Goal: Register for event/course

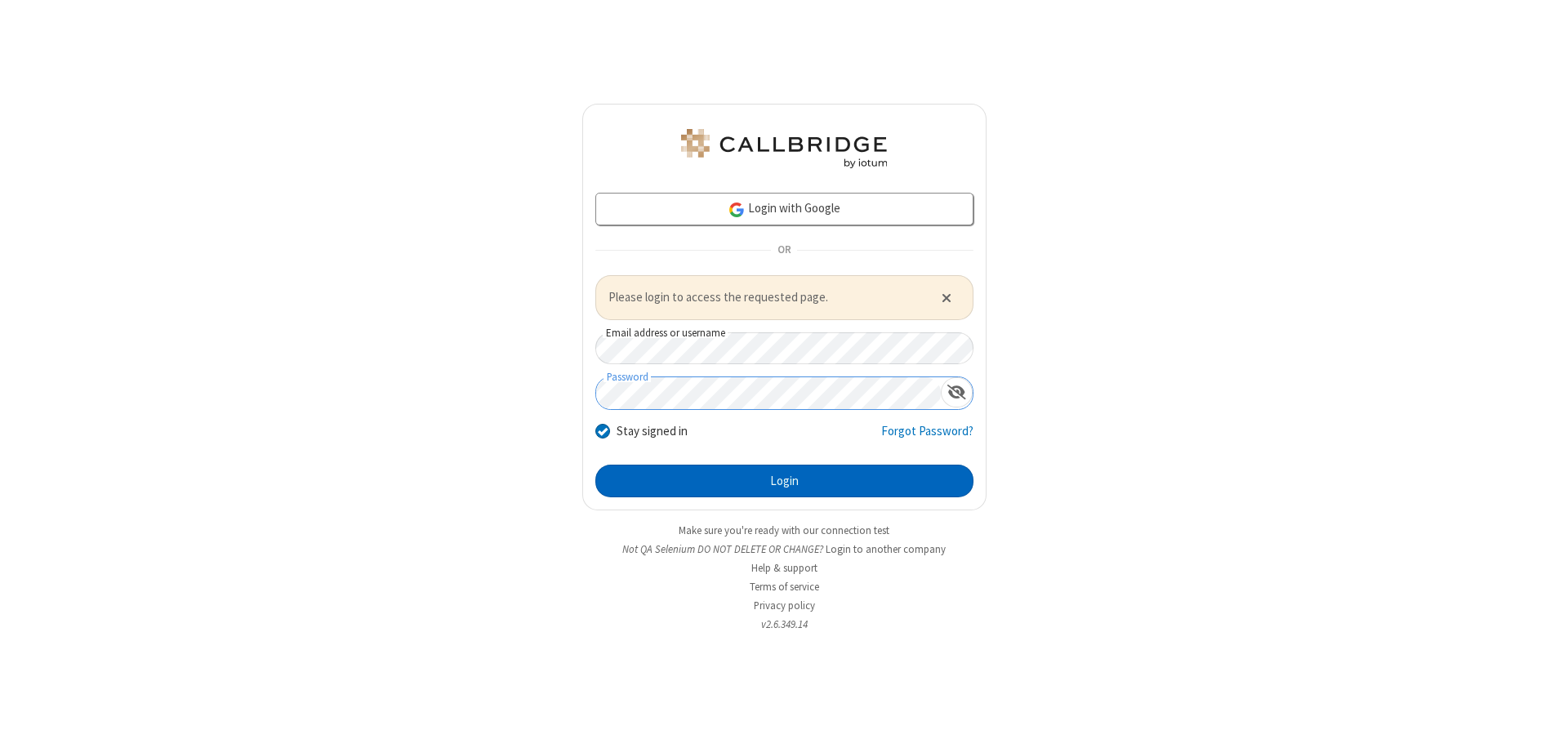
click at [784, 481] on button "Login" at bounding box center [784, 481] width 379 height 32
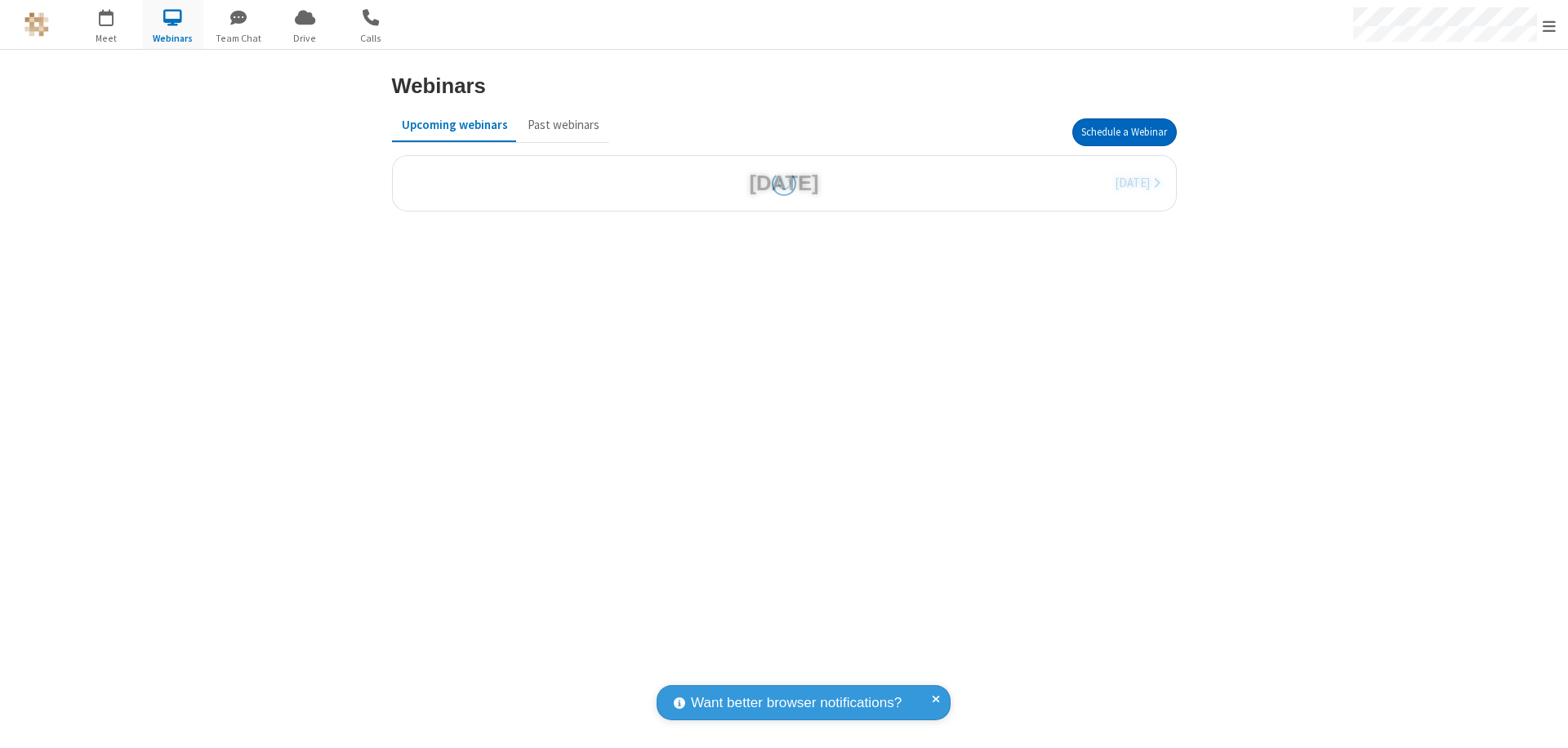
click at [1124, 133] on button "Schedule a Webinar" at bounding box center [1125, 132] width 105 height 28
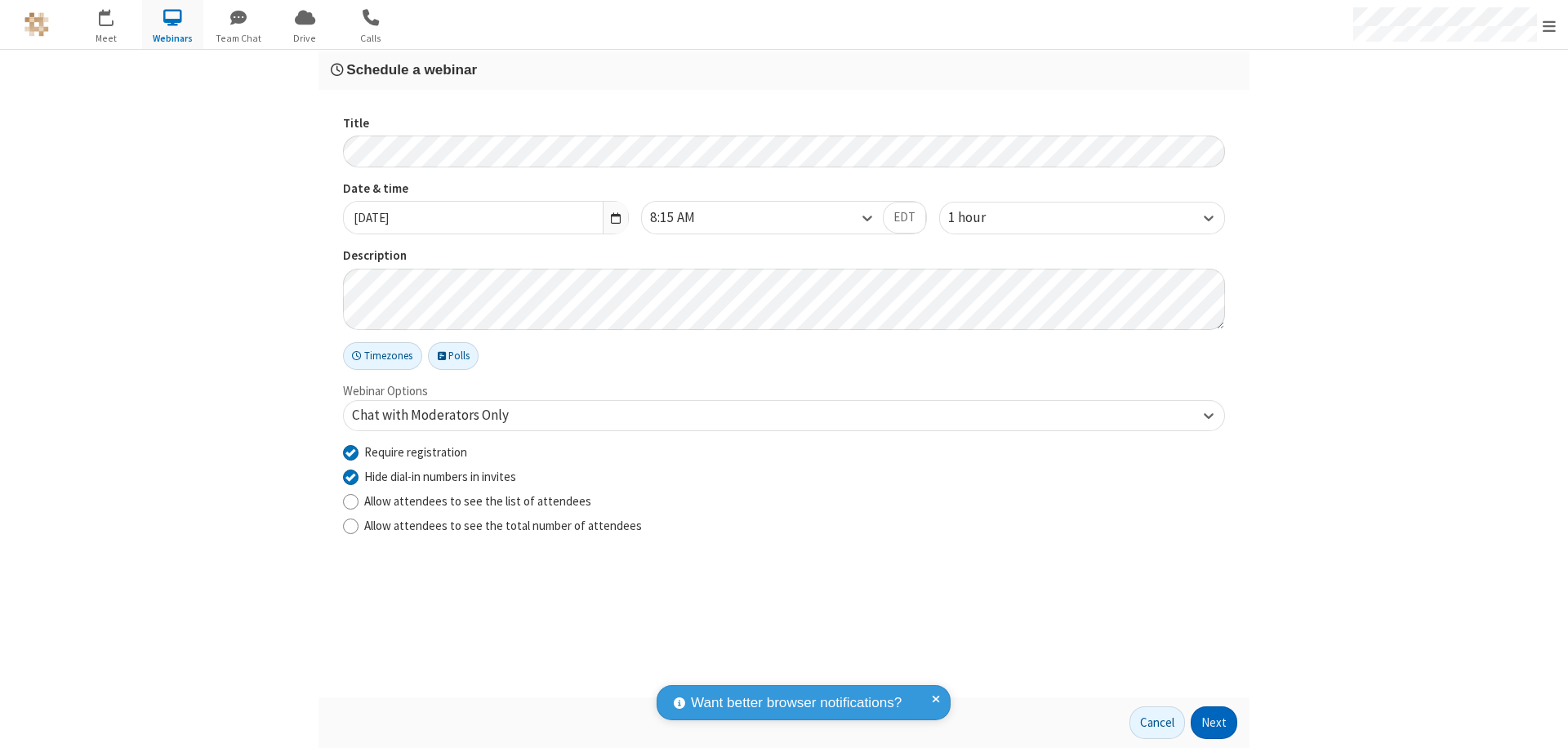
click at [1215, 723] on button "Next" at bounding box center [1214, 722] width 47 height 32
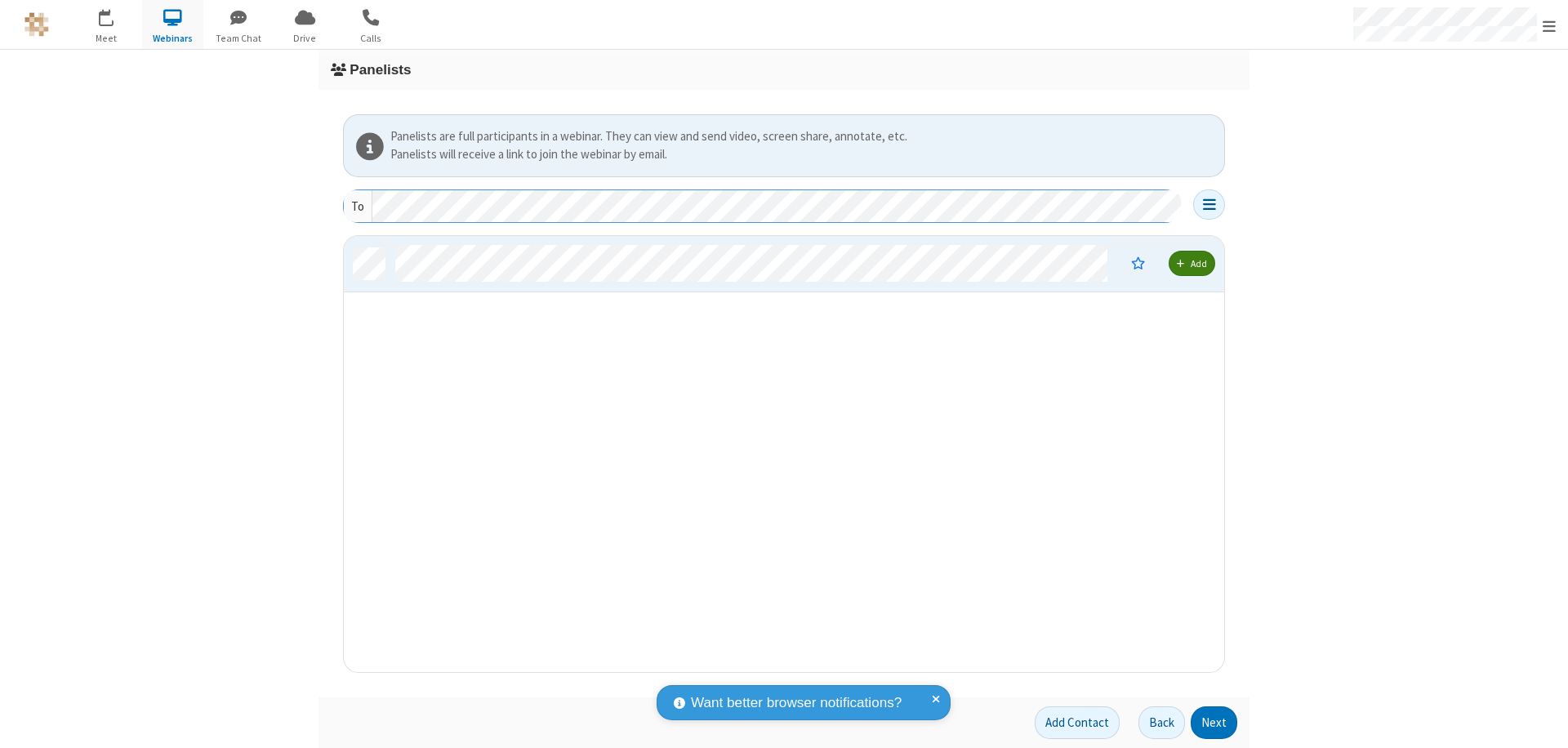
scroll to position [424, 869]
click at [1215, 723] on button "Next" at bounding box center [1214, 722] width 47 height 32
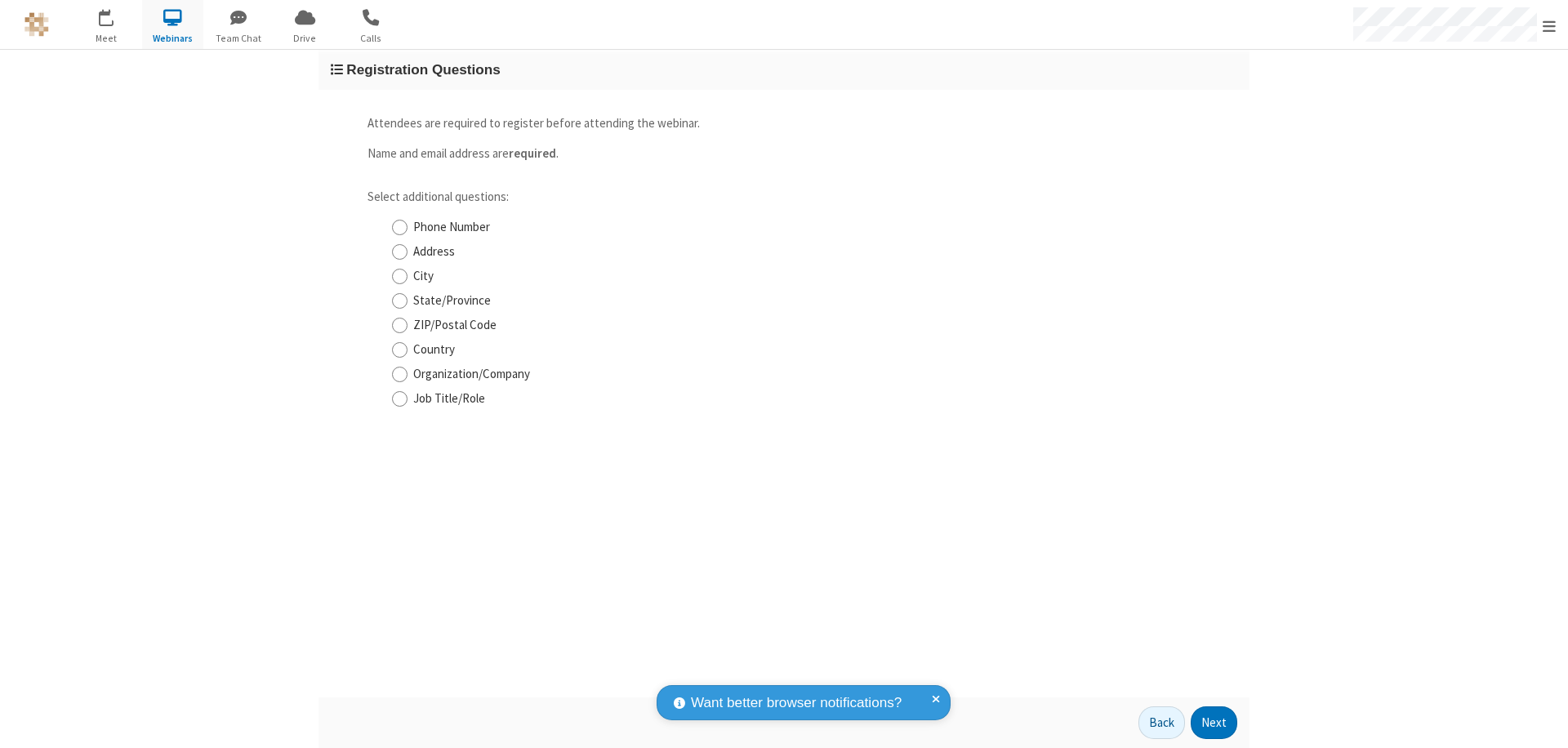
click at [399, 227] on input "Phone Number" at bounding box center [400, 227] width 15 height 17
checkbox input "true"
click at [1215, 723] on button "Next" at bounding box center [1214, 722] width 47 height 32
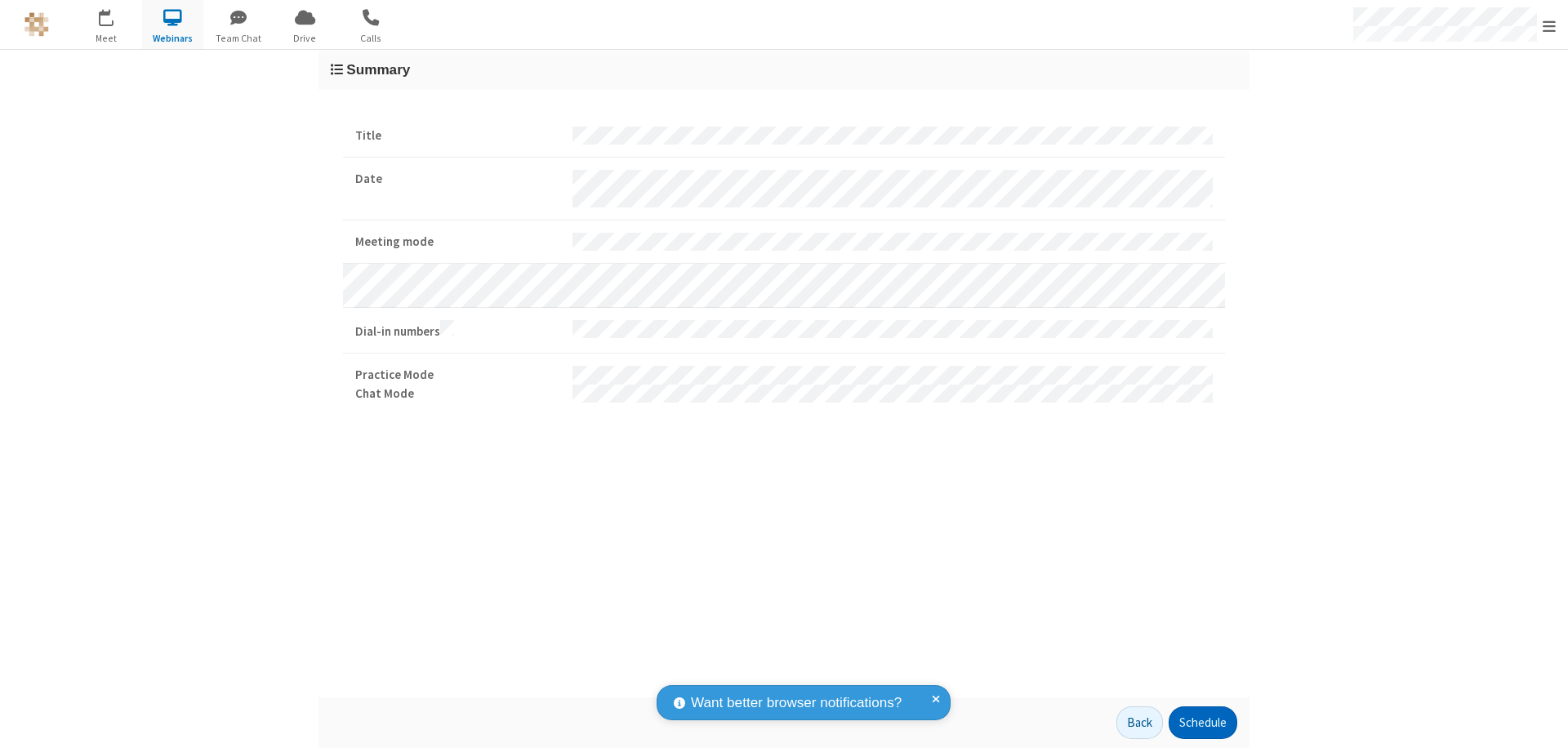
click at [1202, 723] on button "Schedule" at bounding box center [1203, 722] width 69 height 32
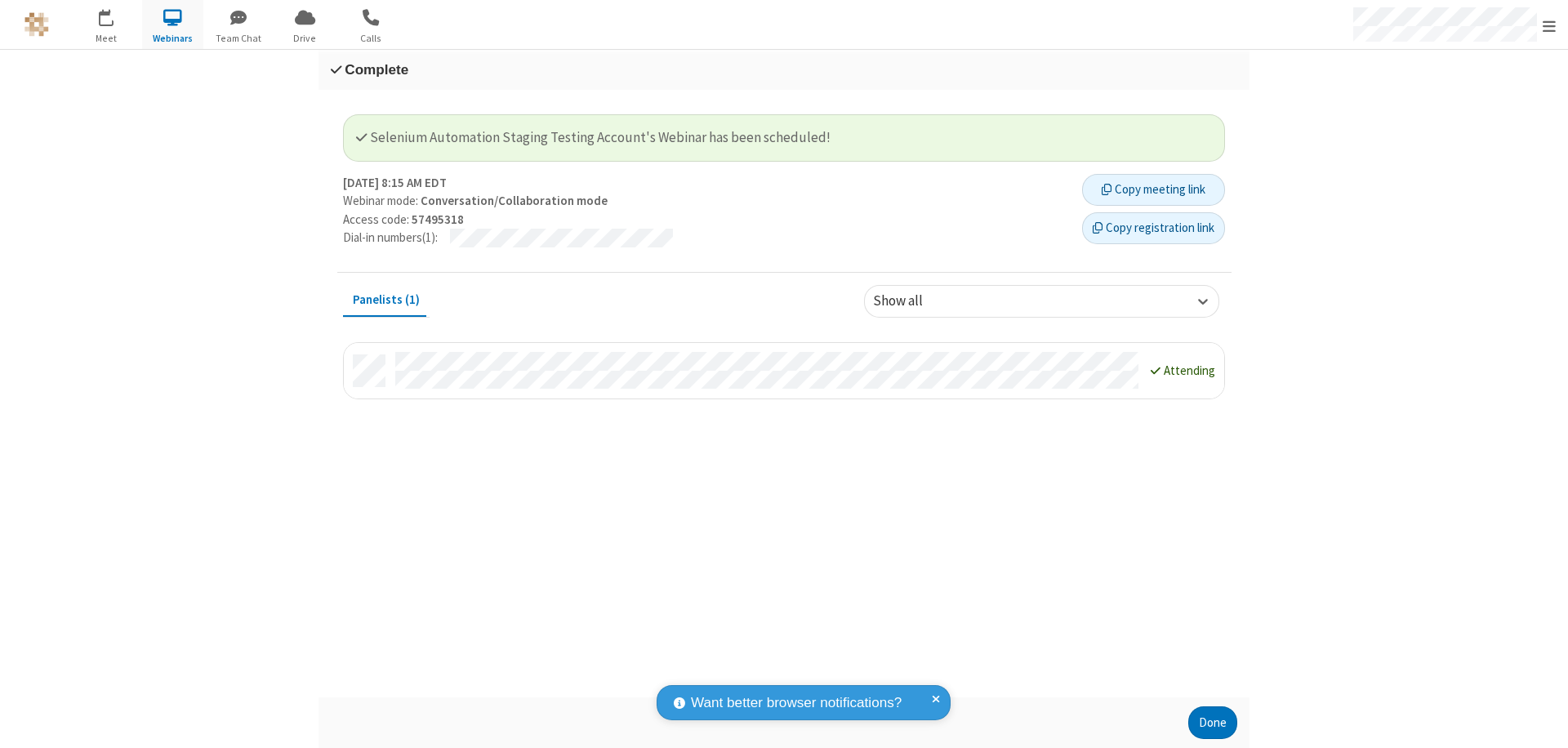
click at [1154, 228] on button "Copy registration link" at bounding box center [1154, 229] width 143 height 32
click at [1213, 723] on button "Done" at bounding box center [1213, 722] width 49 height 32
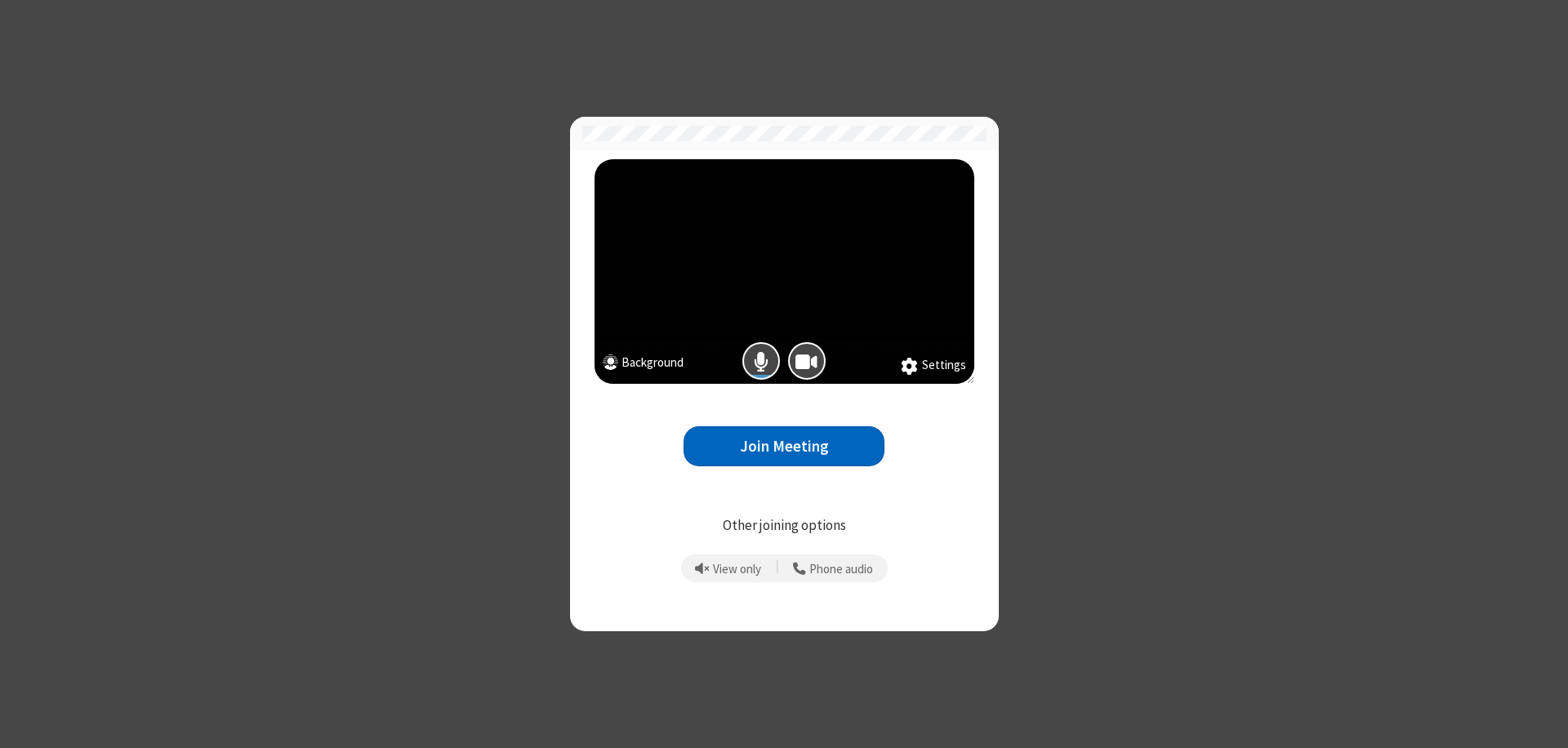
click at [784, 446] on button "Join Meeting" at bounding box center [784, 446] width 201 height 40
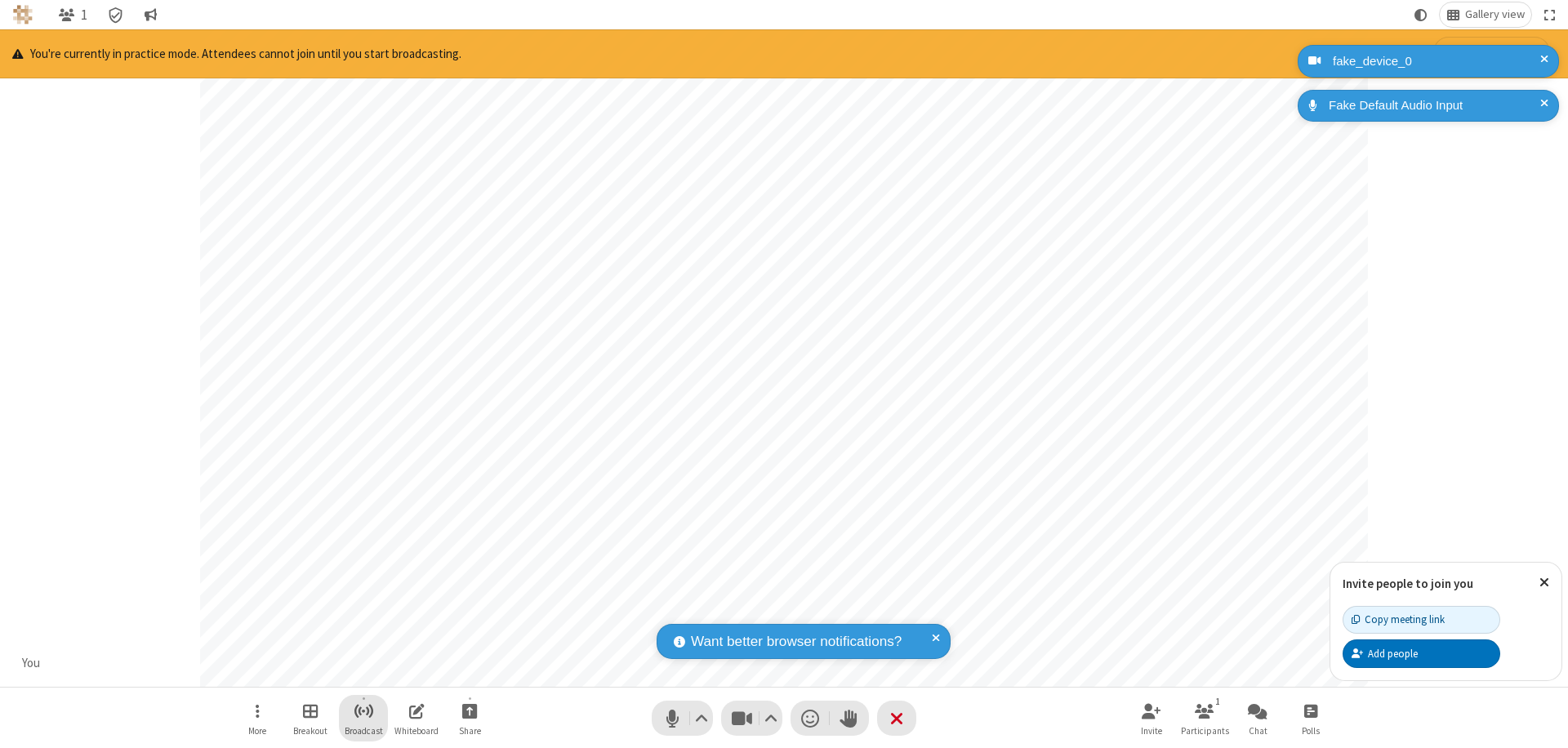
click at [362, 711] on span "Start broadcast" at bounding box center [364, 711] width 20 height 20
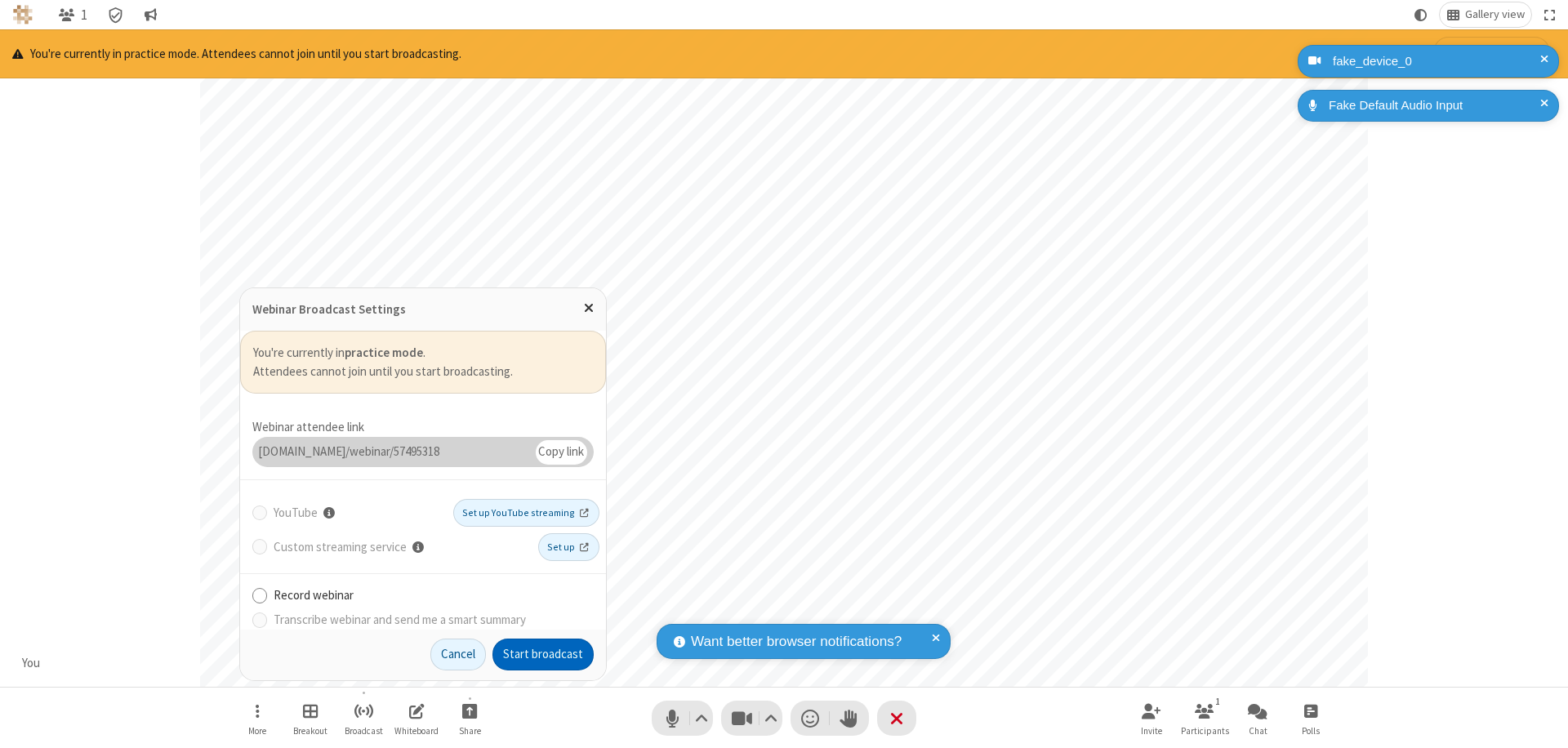
click at [543, 654] on button "Start broadcast" at bounding box center [543, 655] width 101 height 32
